Goal: Transaction & Acquisition: Purchase product/service

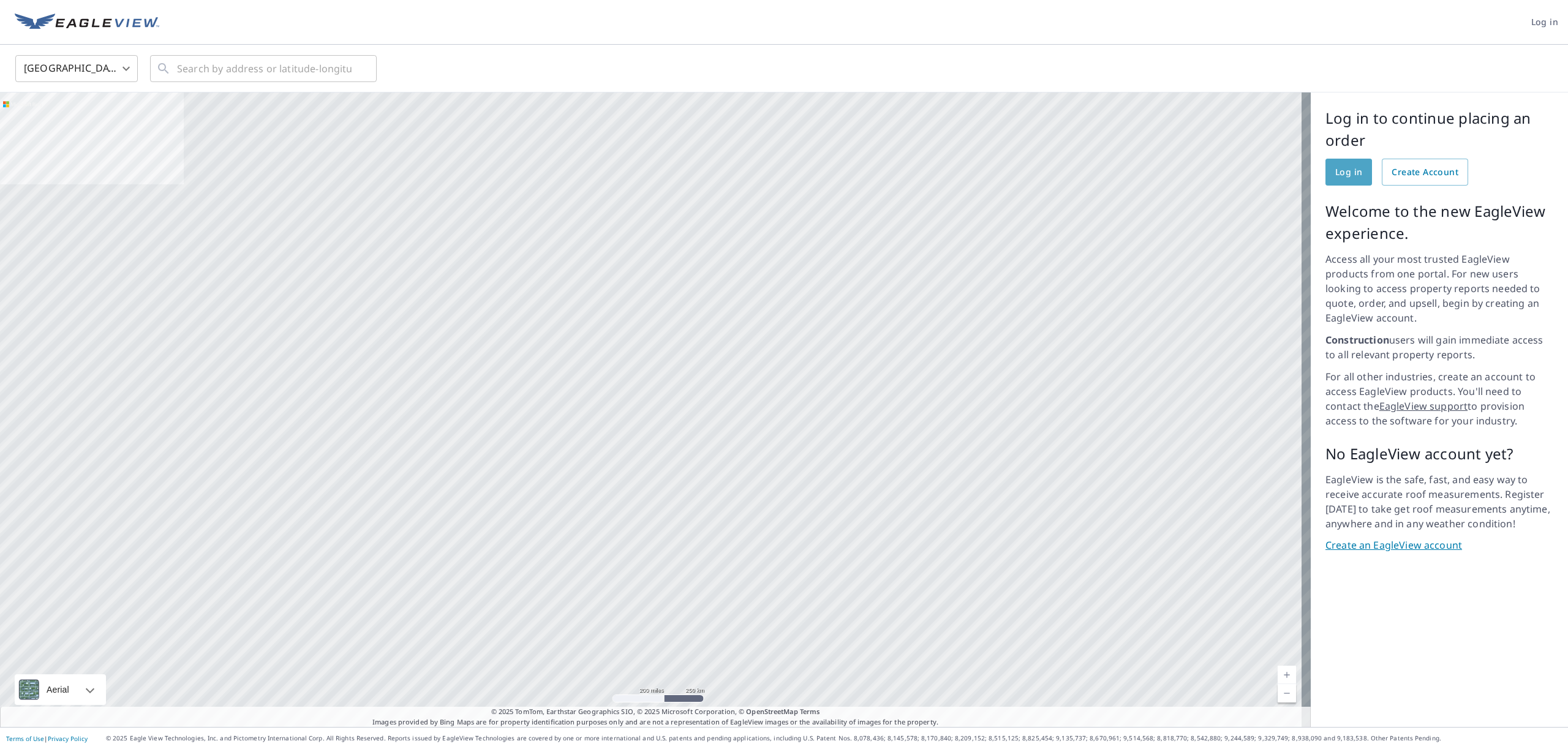
click at [1336, 174] on span "Log in" at bounding box center [1348, 172] width 27 height 15
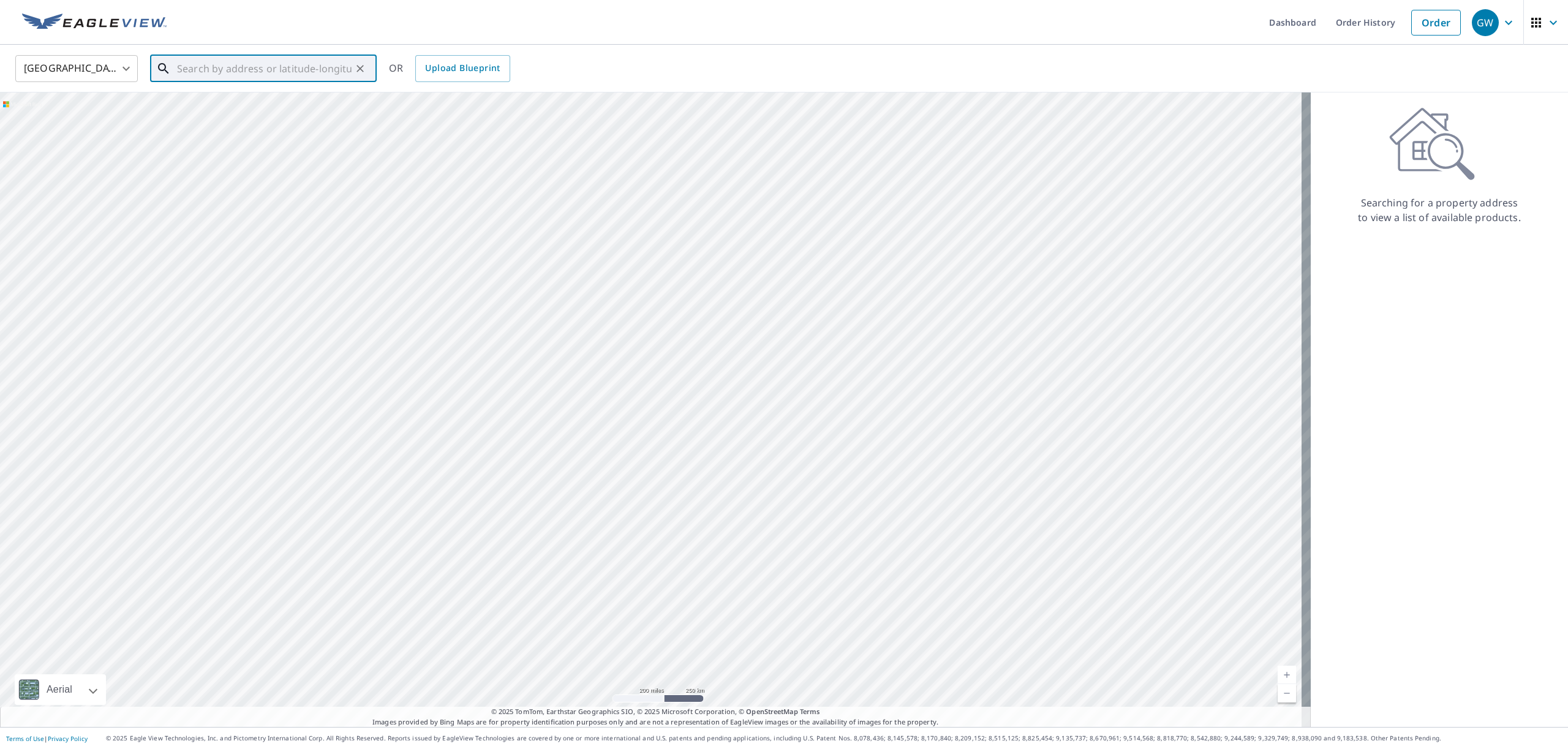
click at [342, 67] on input "text" at bounding box center [264, 68] width 175 height 35
click at [208, 110] on span "[STREET_ADDRESS]" at bounding box center [271, 104] width 193 height 15
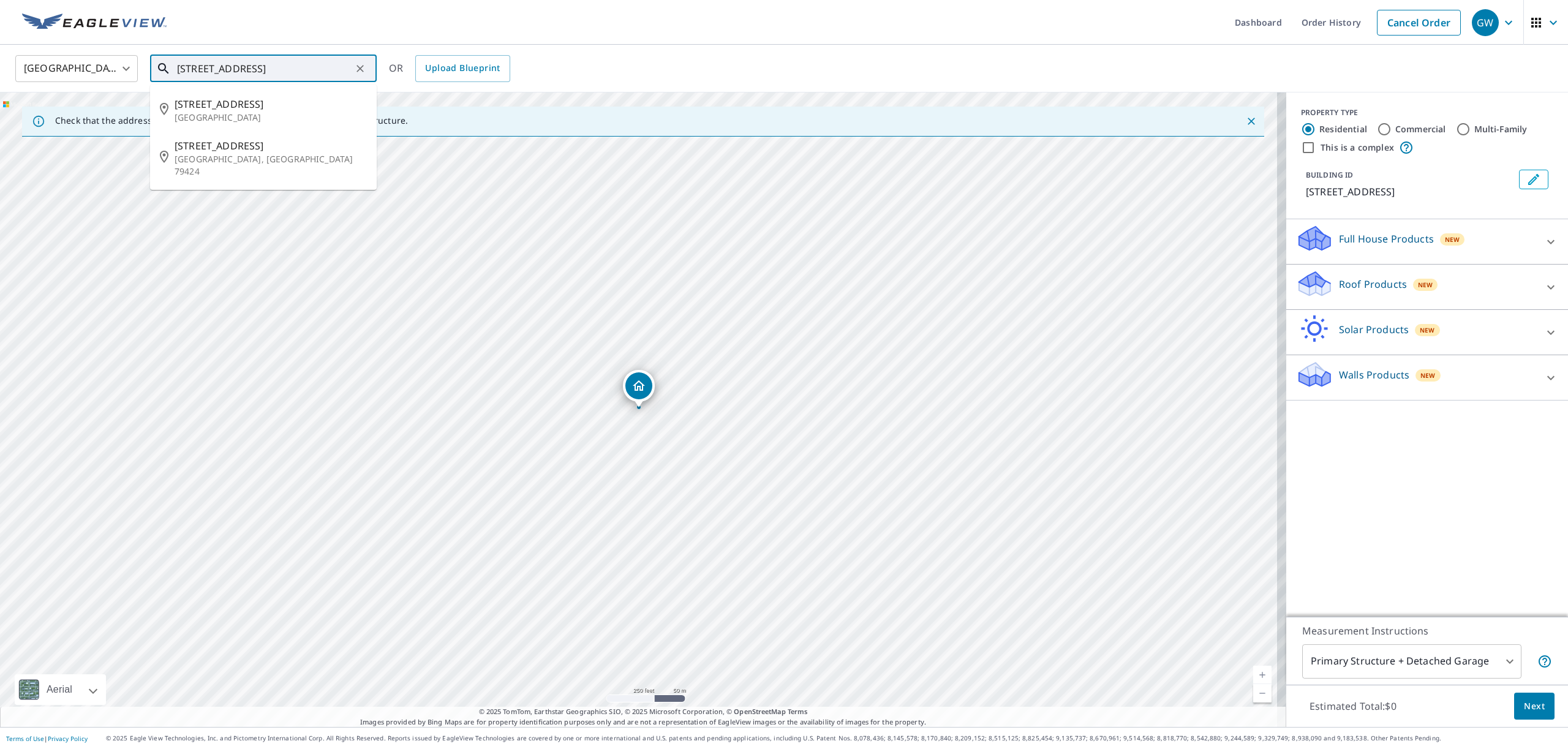
click at [302, 68] on input "[STREET_ADDRESS]" at bounding box center [264, 68] width 175 height 35
click at [210, 115] on p "[GEOGRAPHIC_DATA], [GEOGRAPHIC_DATA] 79424" at bounding box center [271, 124] width 193 height 25
type input "[STREET_ADDRESS]"
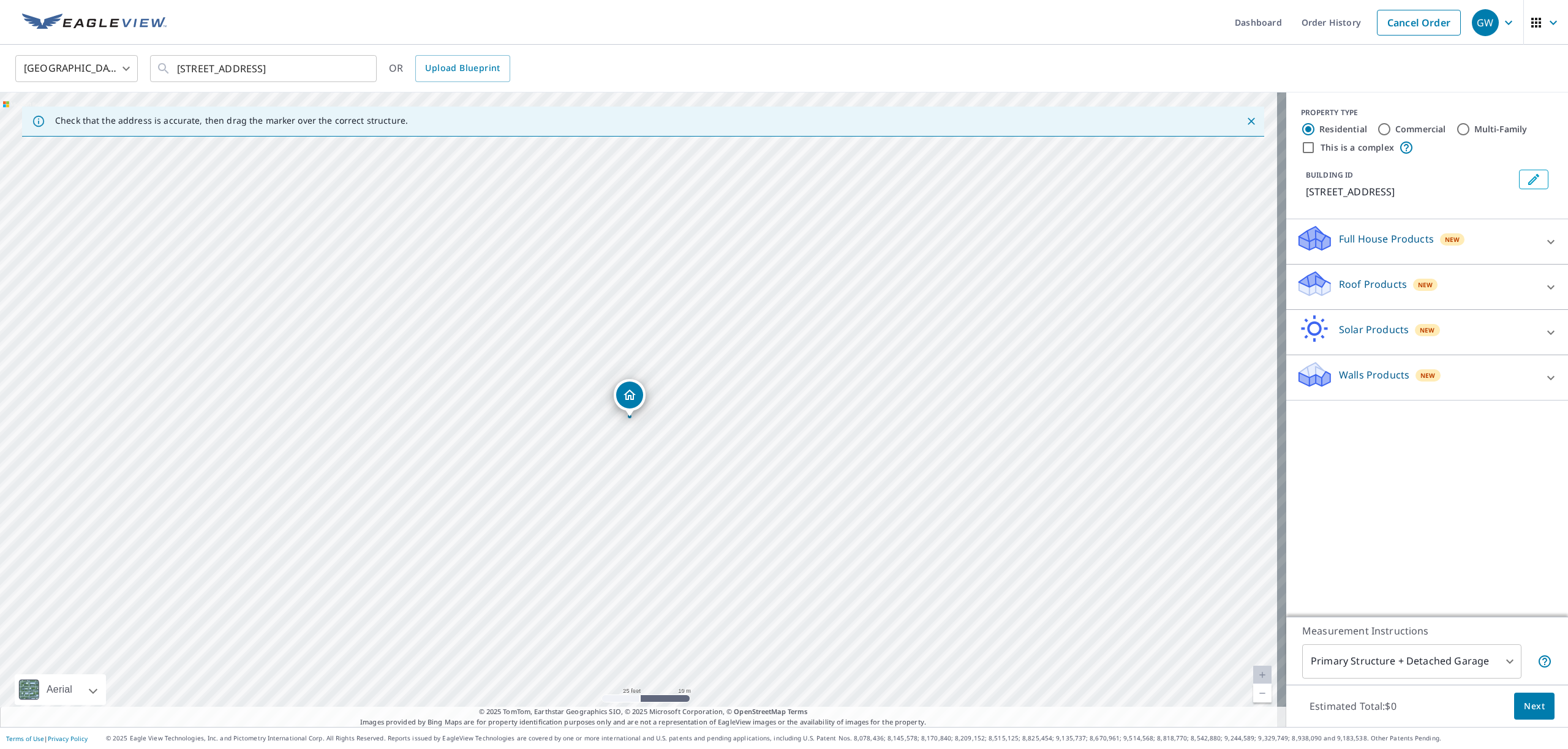
drag, startPoint x: 718, startPoint y: 355, endPoint x: 670, endPoint y: 530, distance: 181.5
click at [670, 530] on div "[STREET_ADDRESS]" at bounding box center [643, 410] width 1286 height 635
click at [1543, 282] on icon at bounding box center [1551, 288] width 15 height 15
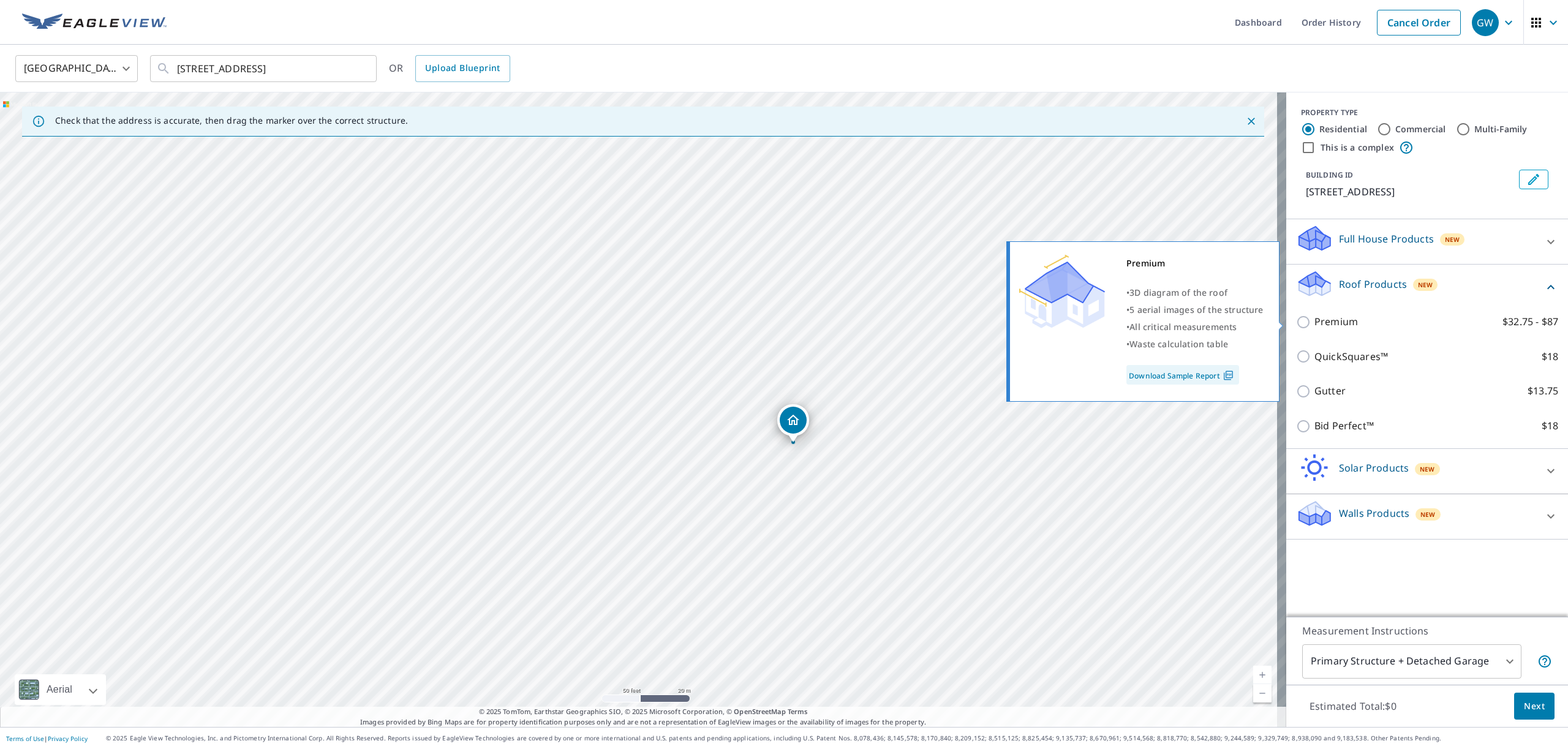
click at [1296, 323] on input "Premium $32.75 - $87" at bounding box center [1305, 322] width 19 height 15
checkbox input "true"
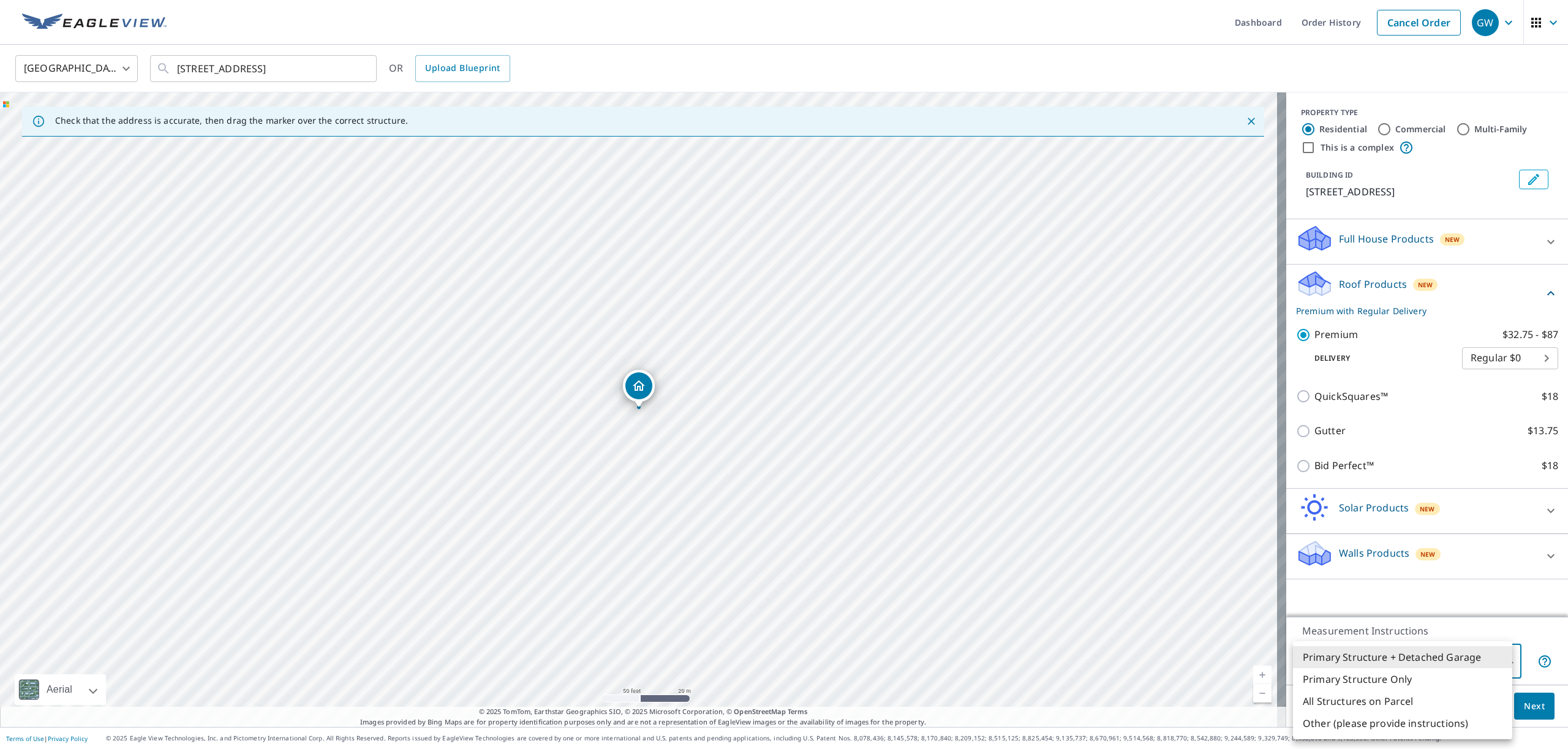
click at [1502, 659] on body "GW GW Dashboard Order History Cancel Order GW [GEOGRAPHIC_DATA] [GEOGRAPHIC_DAT…" at bounding box center [784, 374] width 1568 height 749
click at [1430, 679] on li "Primary Structure Only" at bounding box center [1403, 679] width 219 height 22
type input "2"
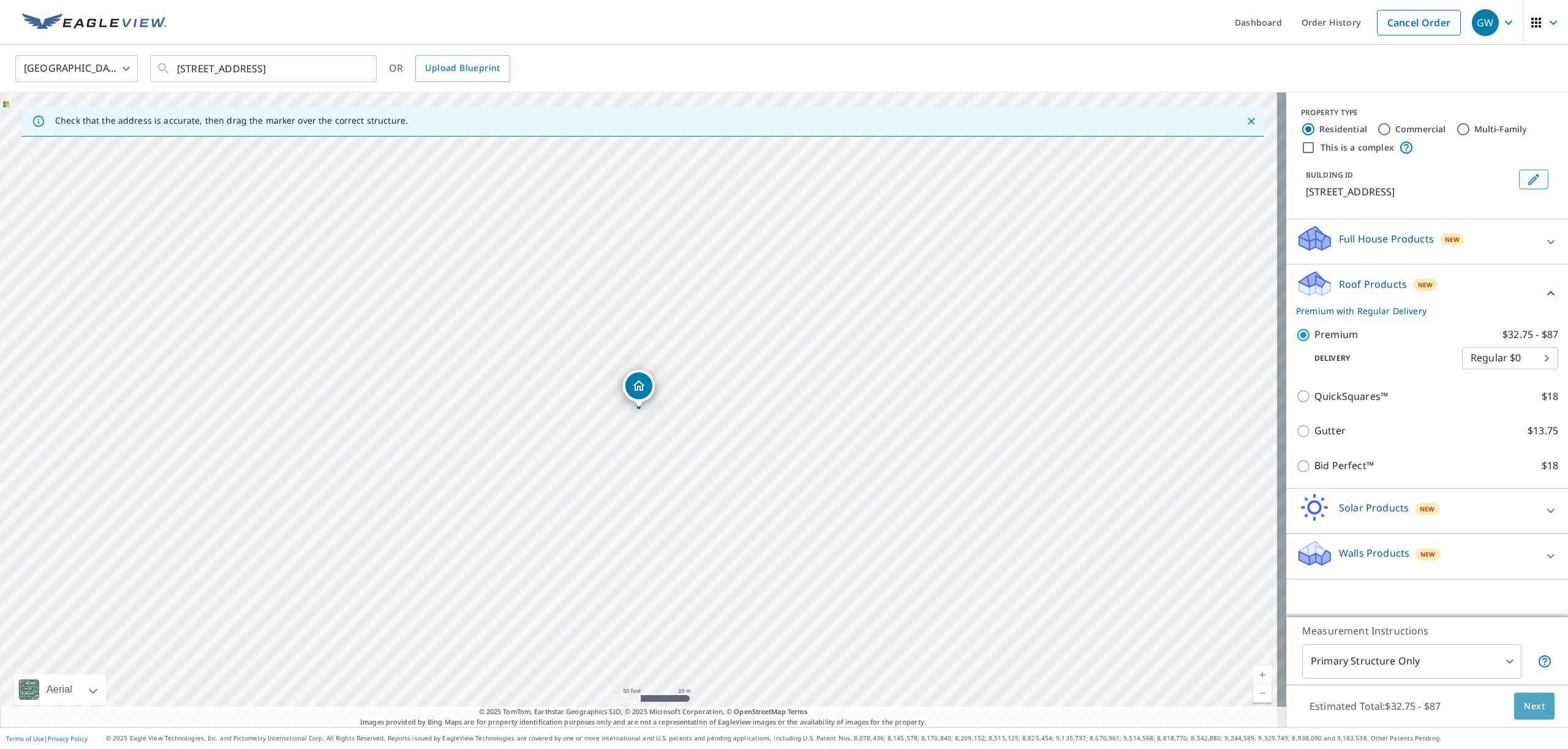
click at [1524, 706] on span "Next" at bounding box center [1533, 707] width 21 height 15
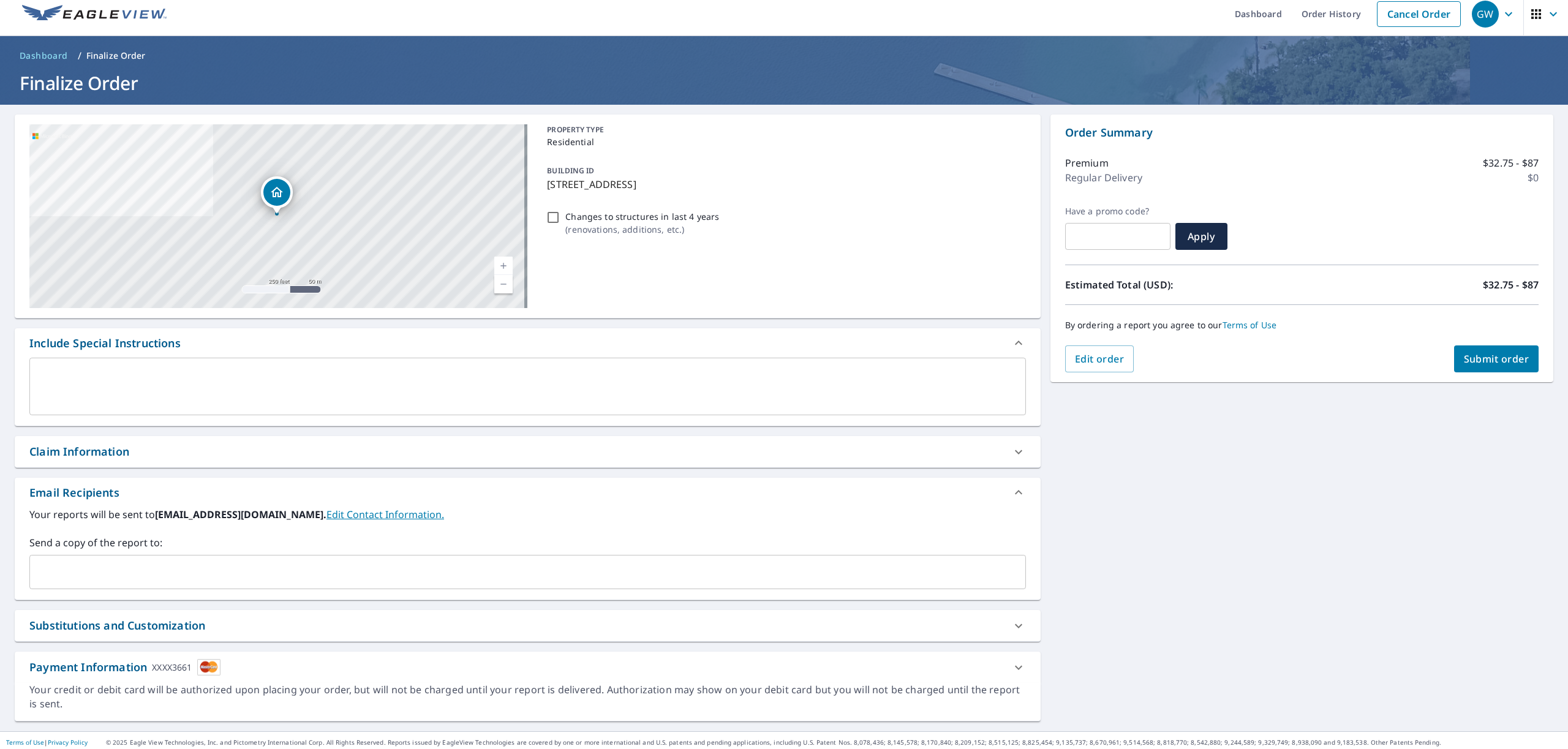
scroll to position [13, 0]
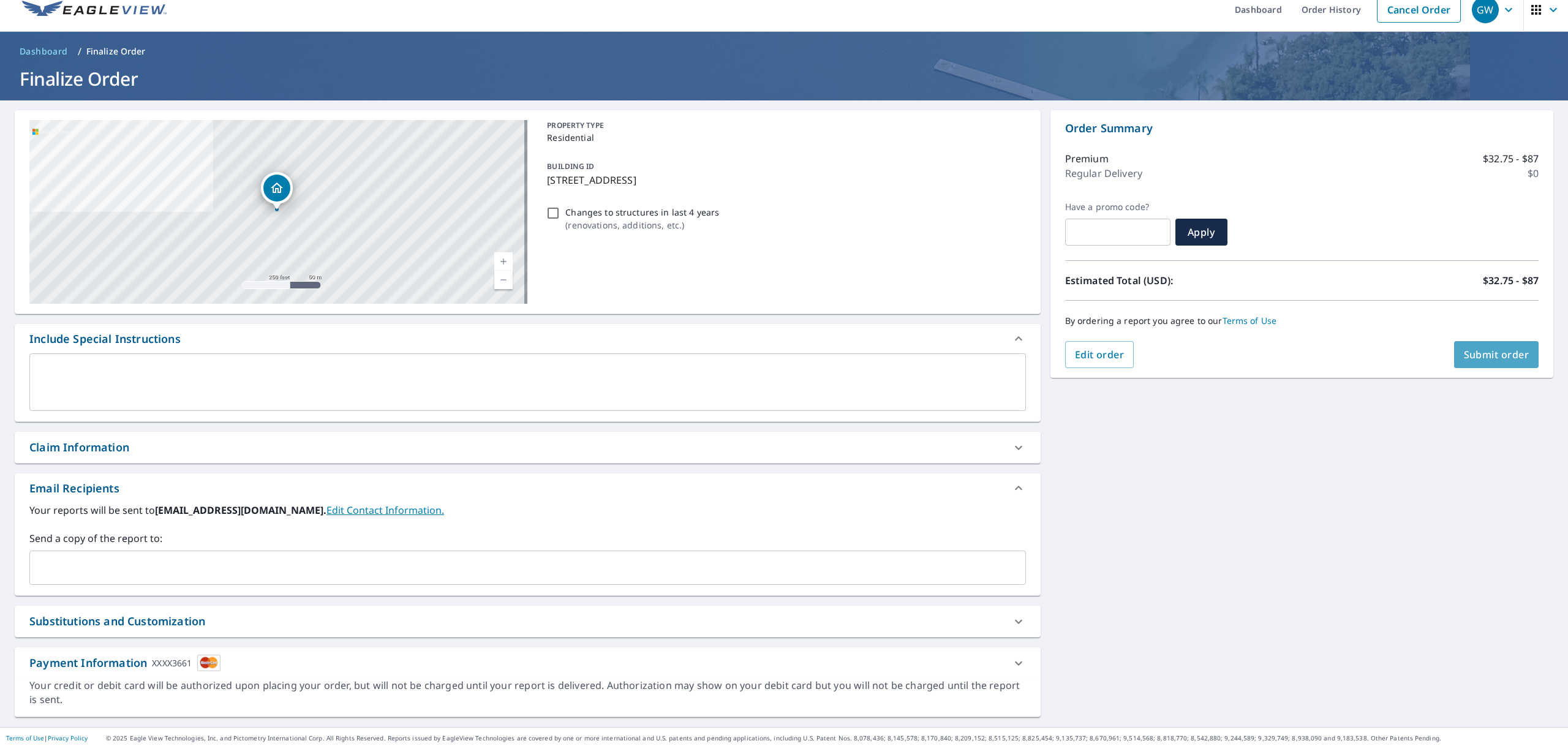
click at [1503, 348] on span "Submit order" at bounding box center [1496, 355] width 66 height 13
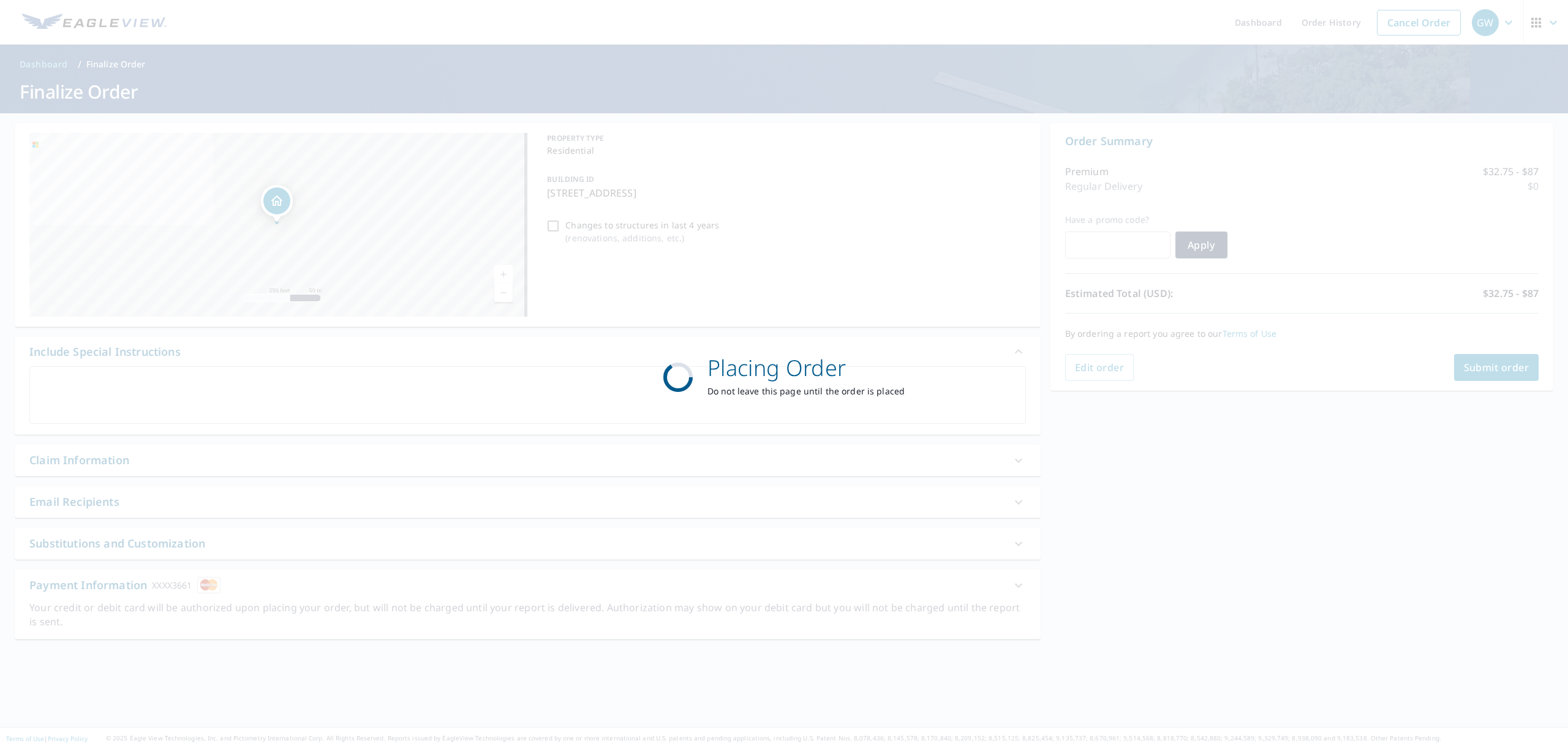
scroll to position [0, 0]
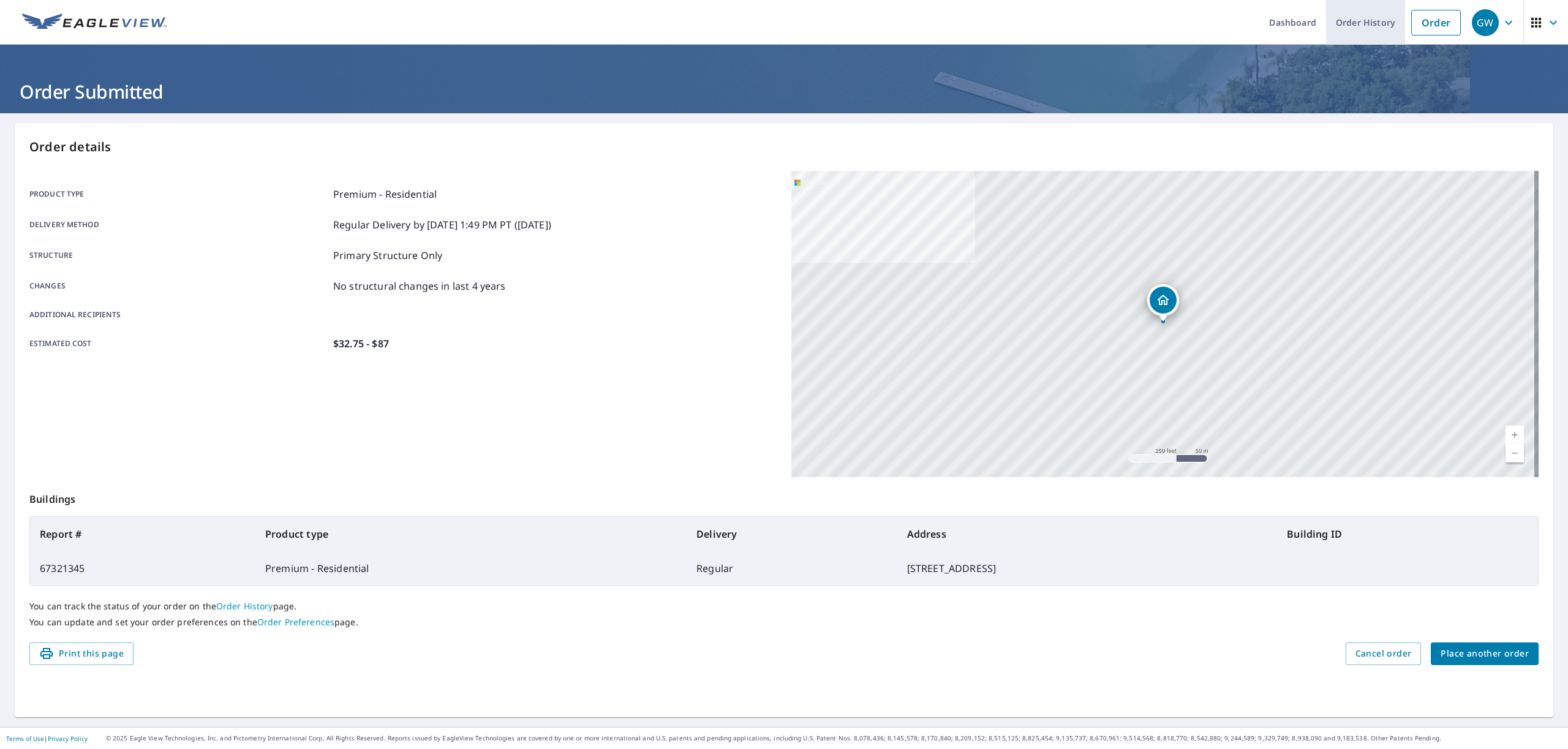
click at [1346, 23] on link "Order History" at bounding box center [1365, 22] width 79 height 44
